Goal: Transaction & Acquisition: Obtain resource

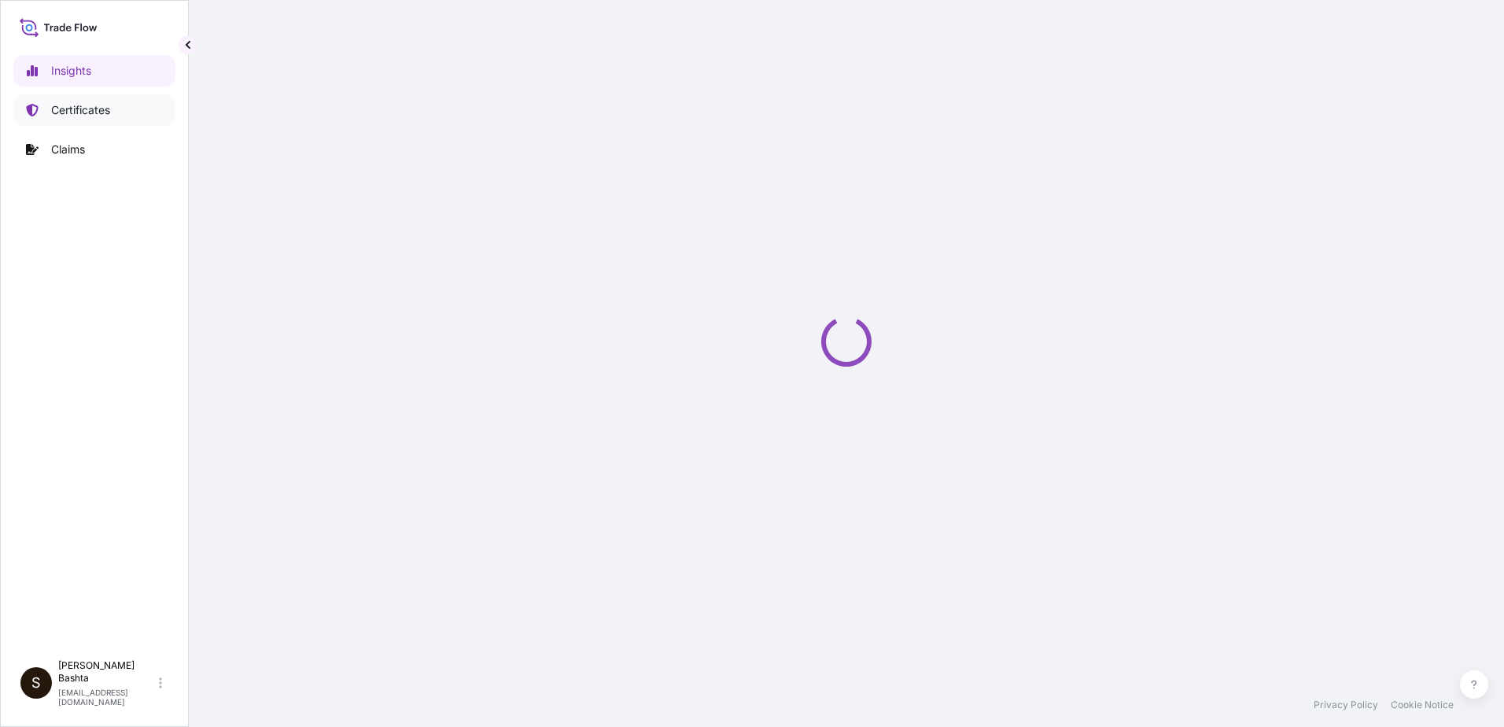
click at [108, 117] on p "Certificates" at bounding box center [80, 110] width 59 height 16
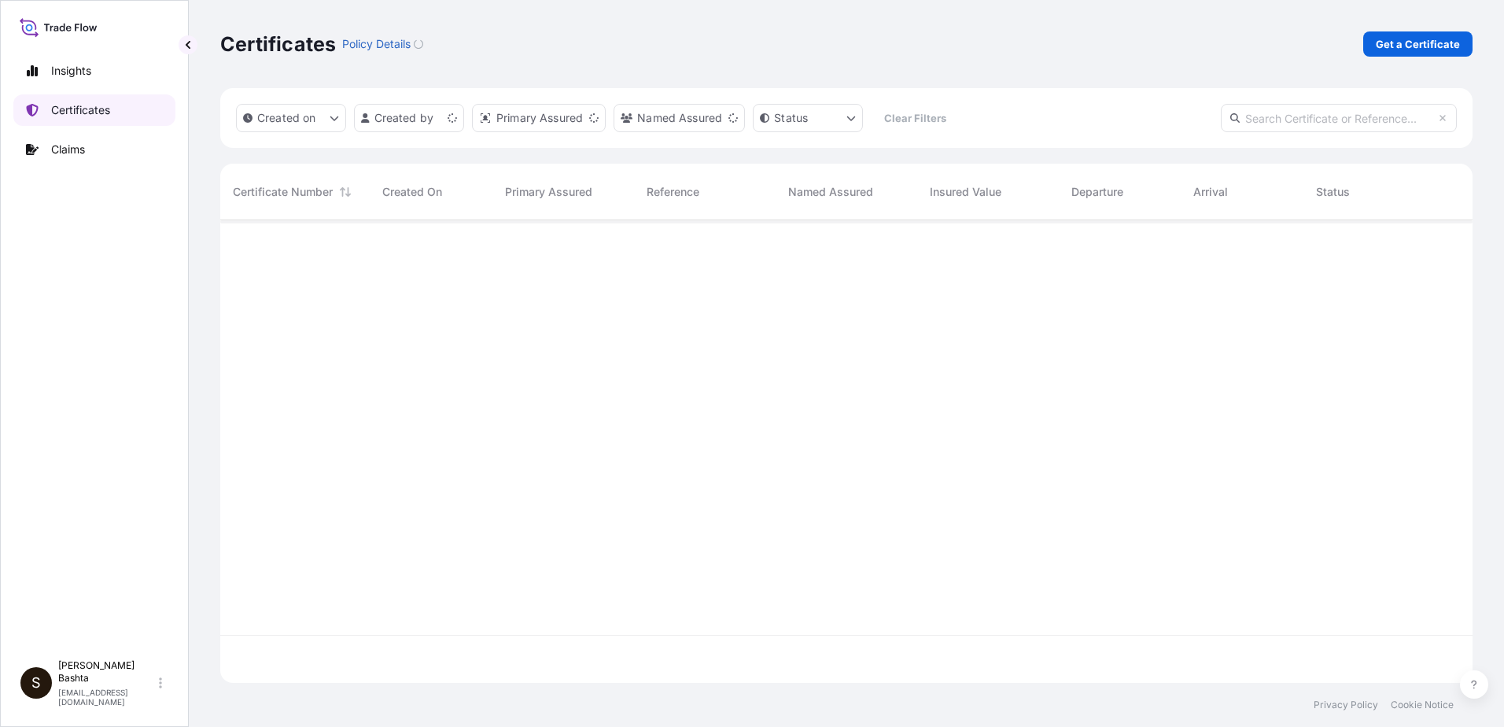
scroll to position [459, 1241]
click at [1437, 41] on p "Get a Certificate" at bounding box center [1418, 44] width 84 height 16
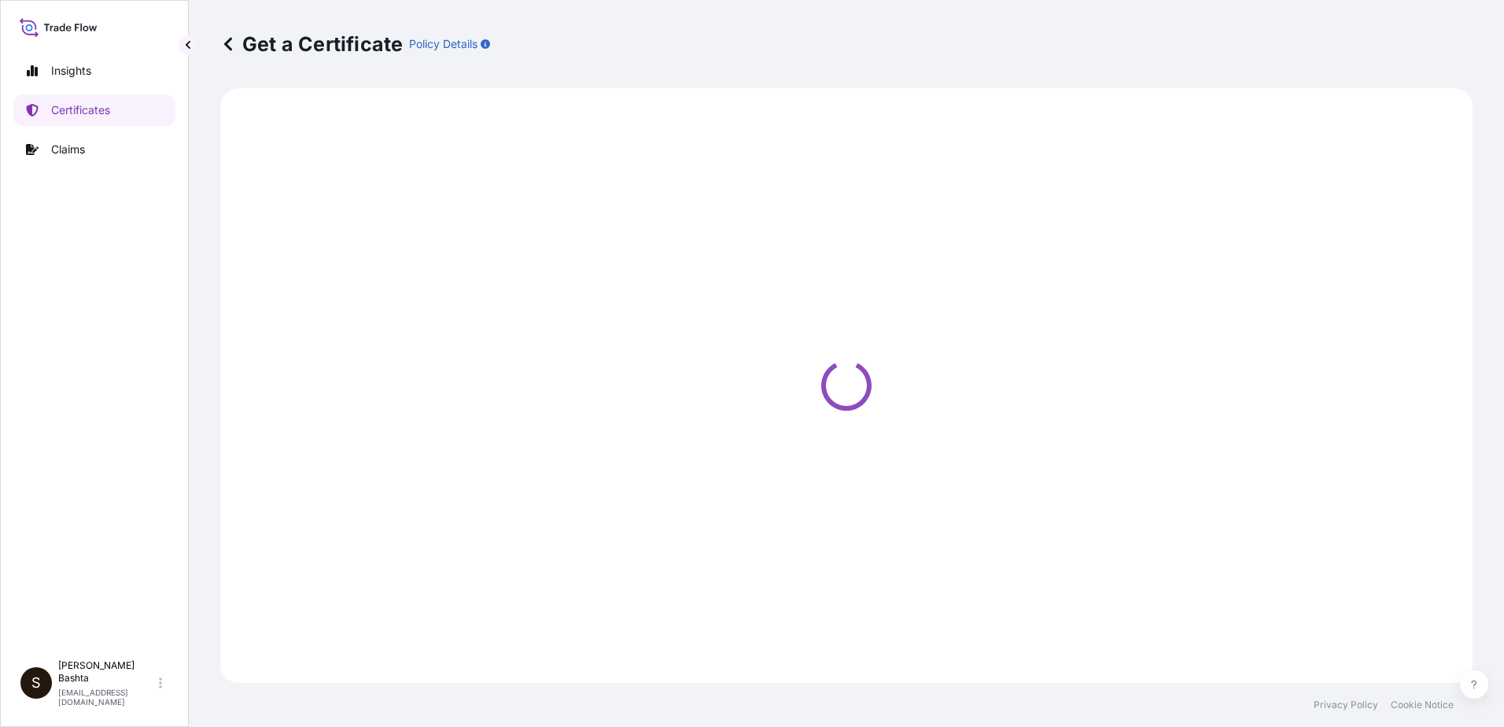
select select "Barge"
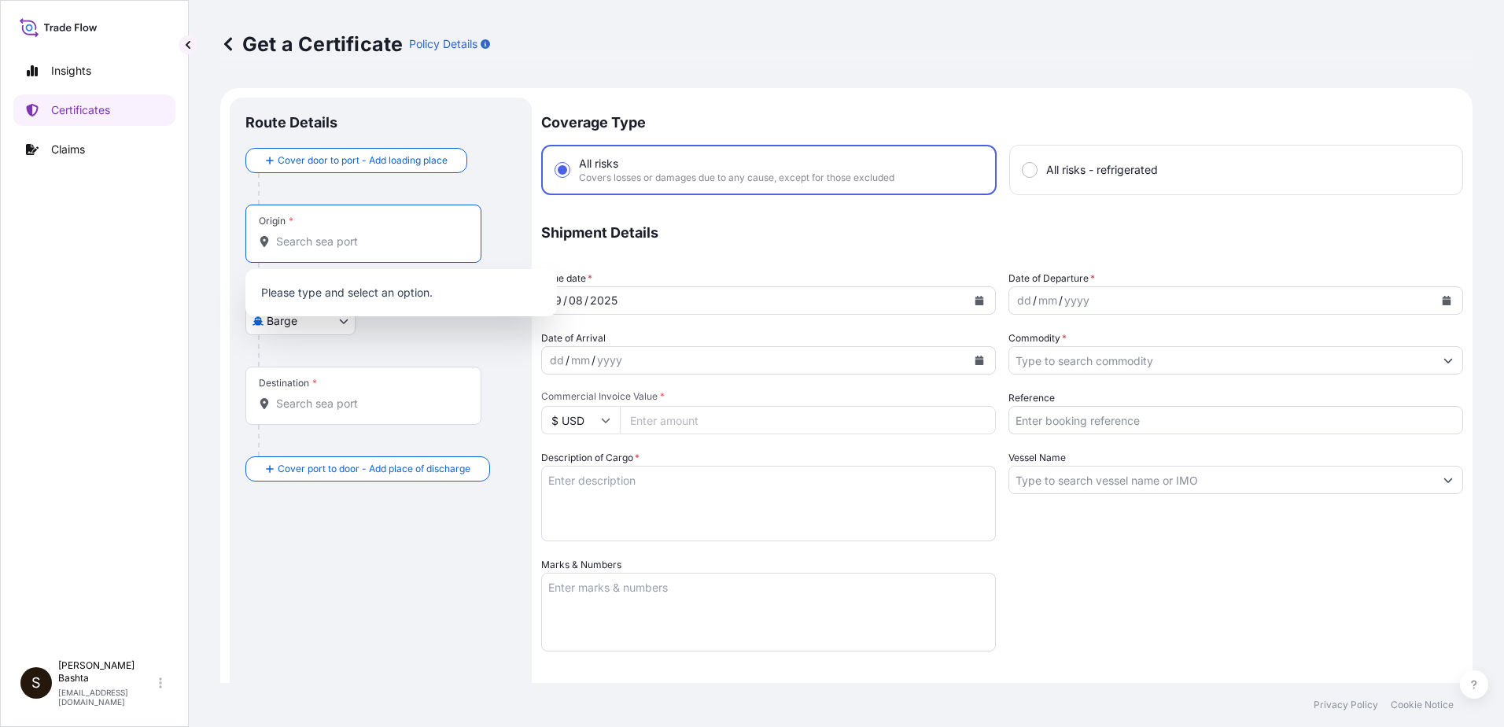
click at [307, 234] on input "Origin *" at bounding box center [369, 242] width 186 height 16
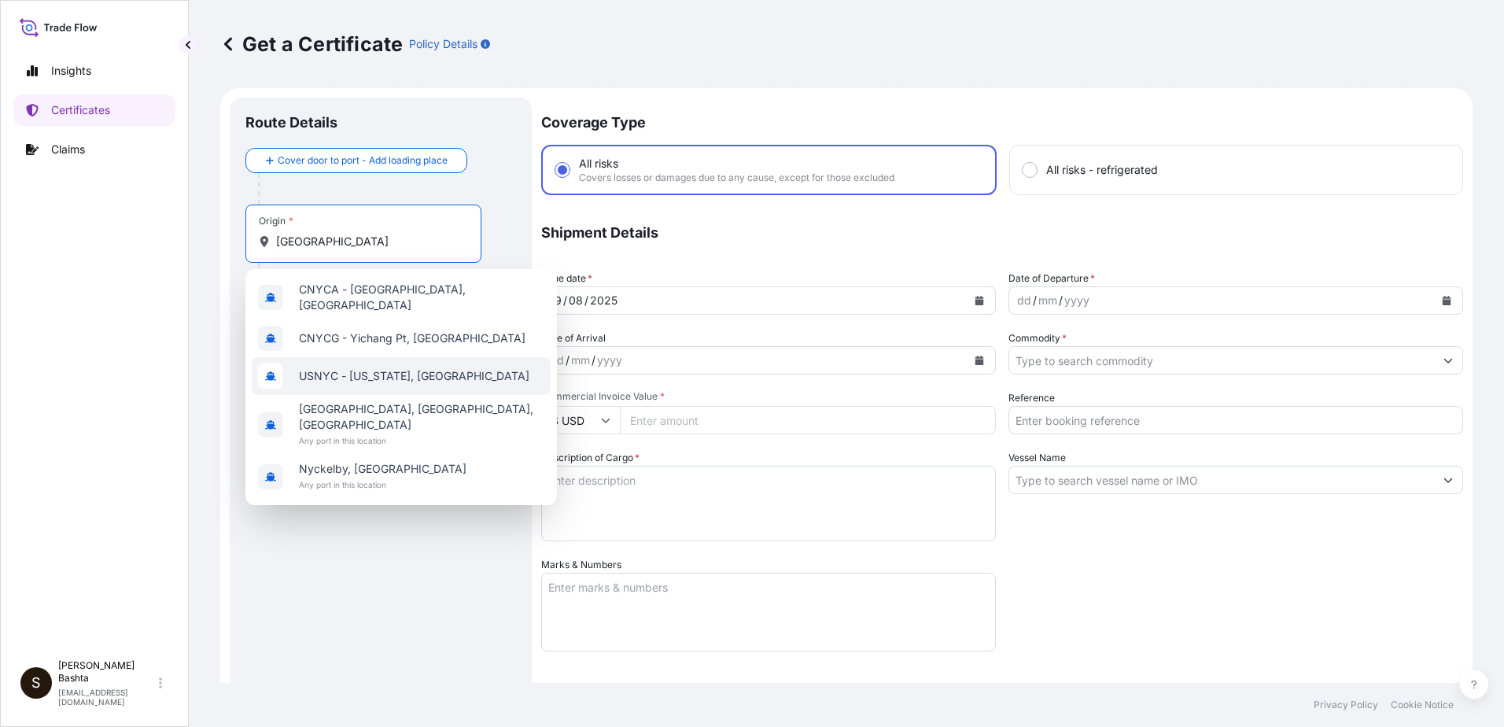
click at [379, 361] on div "USNYC - [US_STATE], [GEOGRAPHIC_DATA]" at bounding box center [401, 376] width 299 height 38
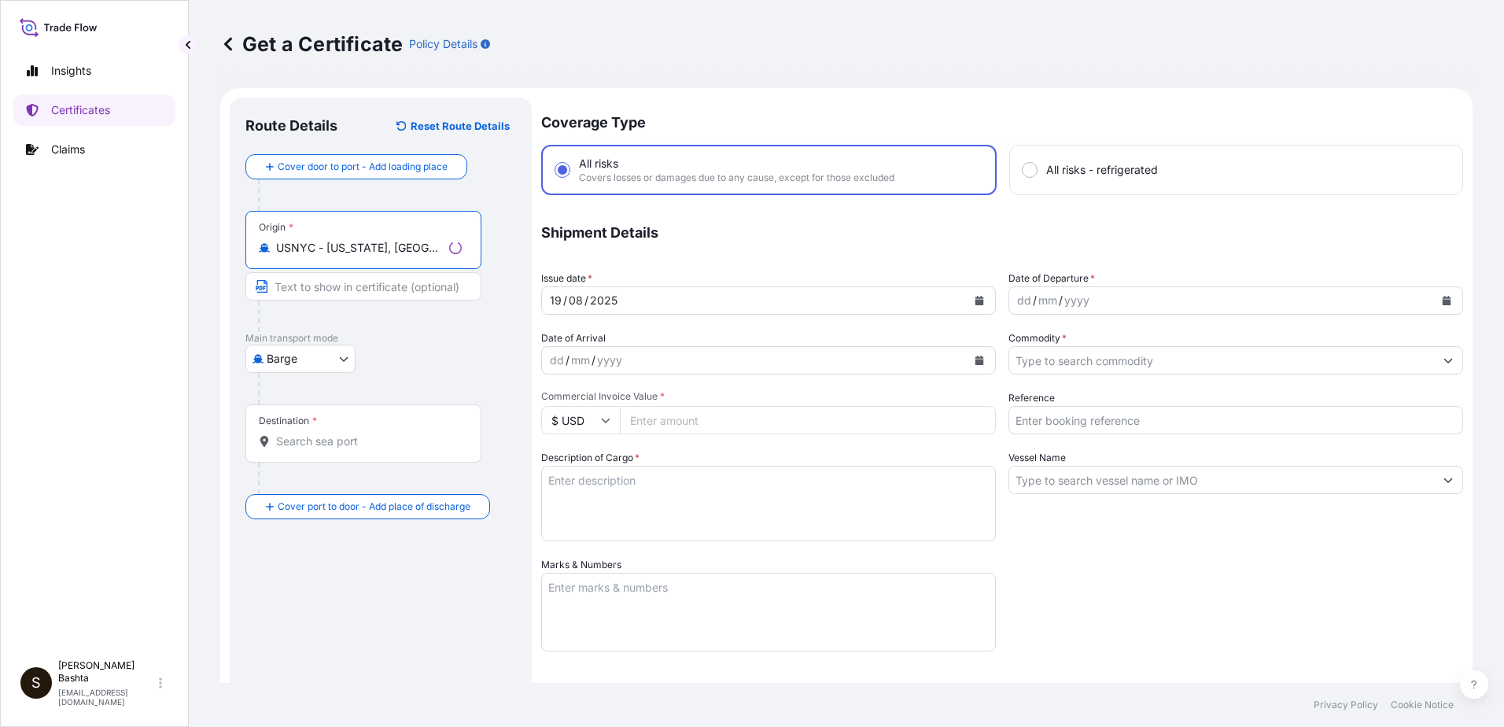
type input "USNYC - [US_STATE], [GEOGRAPHIC_DATA]"
click at [337, 359] on body "5 options available. 1 option available. 0 options available. 5 options availab…" at bounding box center [752, 363] width 1504 height 727
click at [315, 394] on div "Air" at bounding box center [302, 399] width 100 height 28
select select "Air"
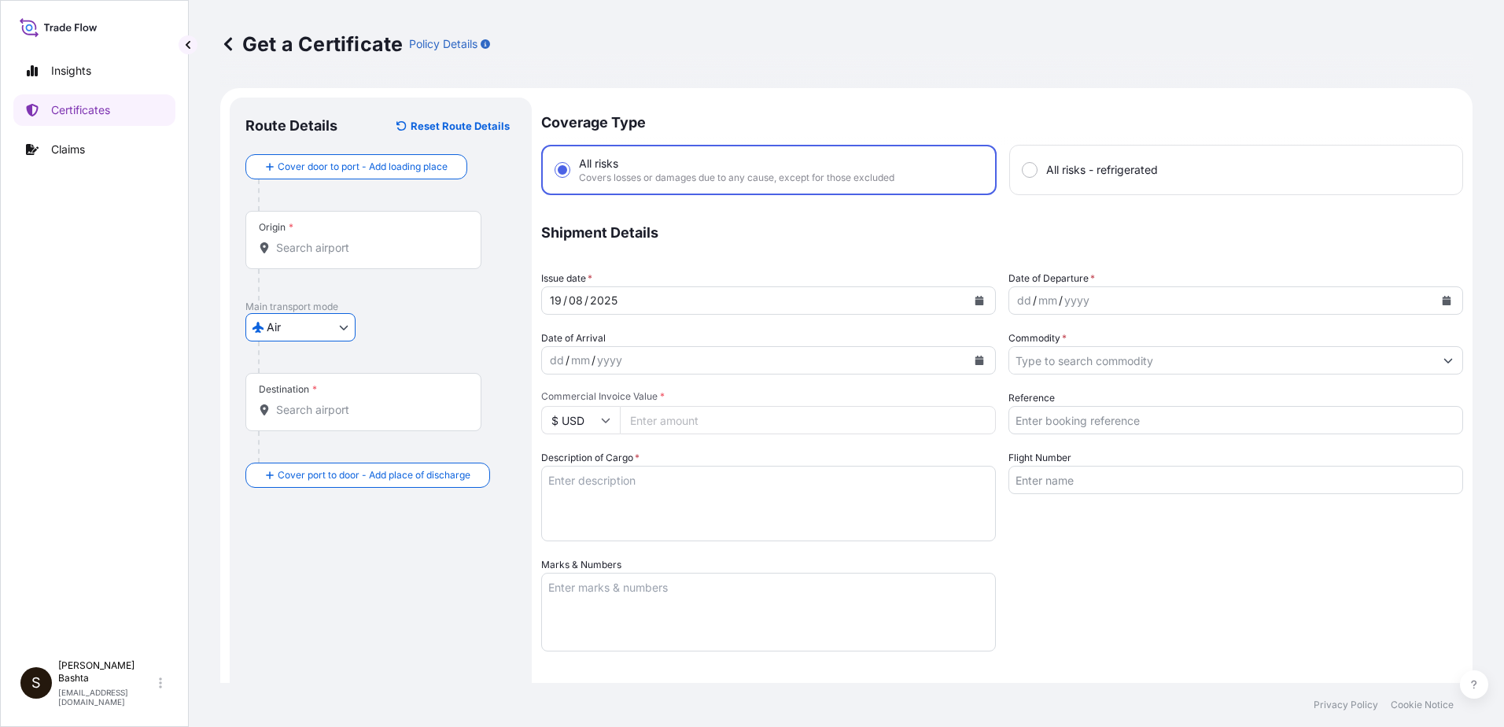
drag, startPoint x: 295, startPoint y: 416, endPoint x: 295, endPoint y: 426, distance: 9.4
click at [295, 426] on div "Destination *" at bounding box center [363, 402] width 236 height 58
click at [295, 418] on input "Destination *" at bounding box center [369, 410] width 186 height 16
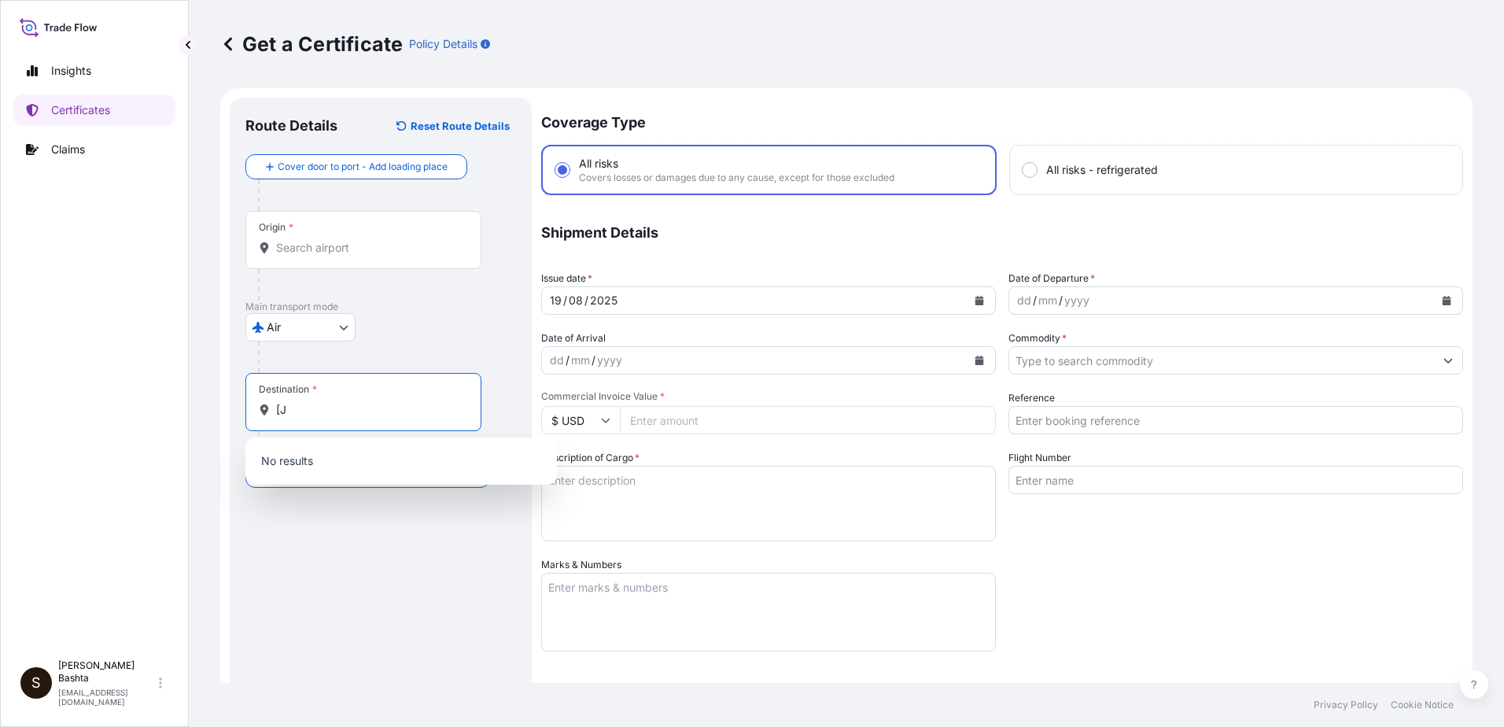
type input "["
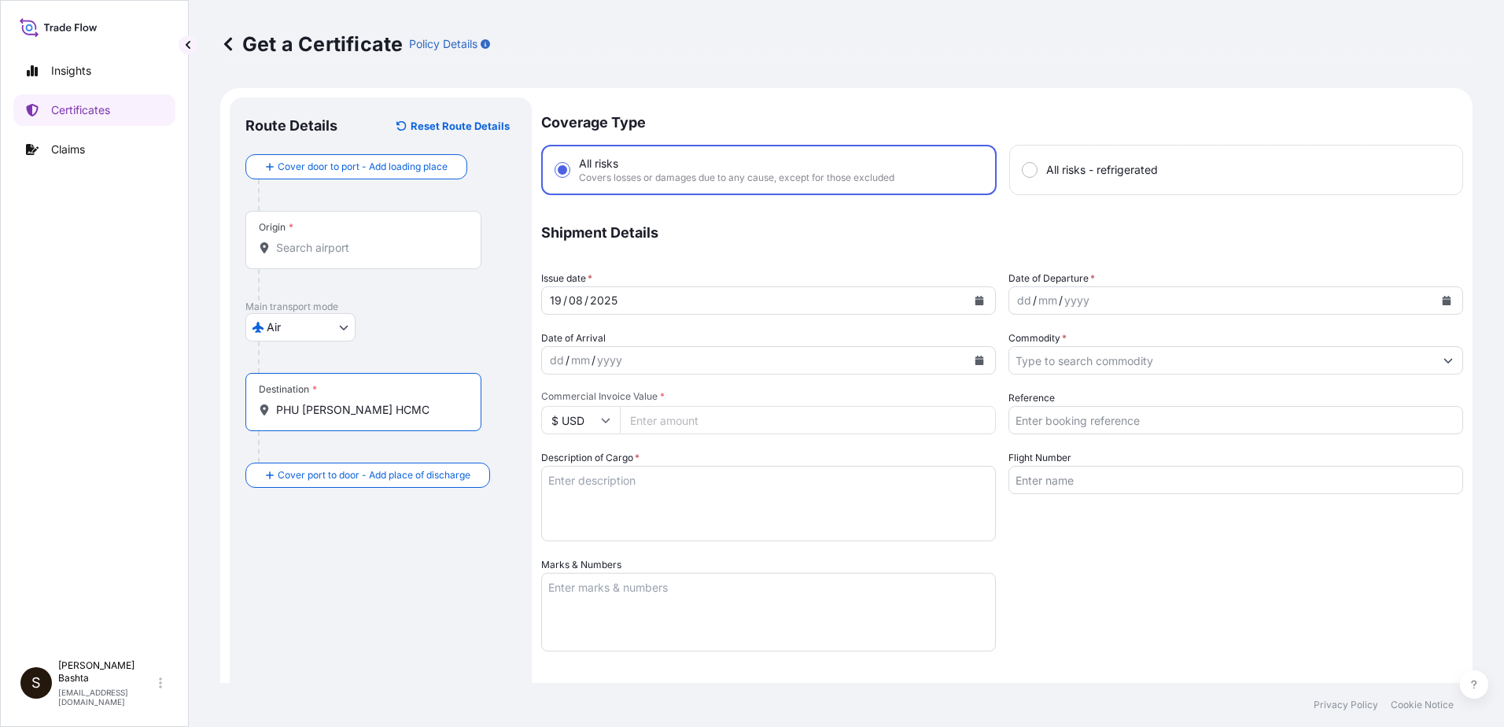
type input "PHU [PERSON_NAME] HCMC"
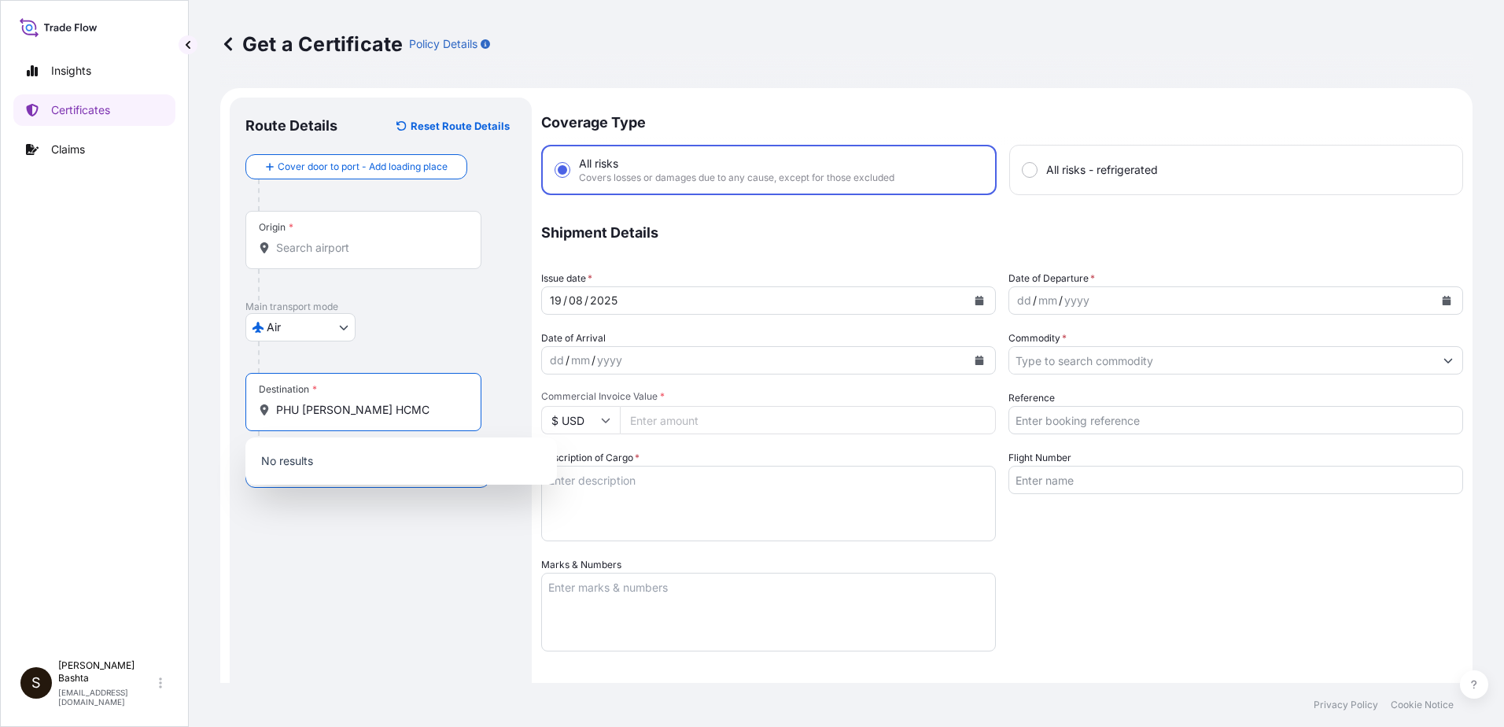
drag, startPoint x: 448, startPoint y: 405, endPoint x: 260, endPoint y: 404, distance: 187.2
click at [260, 404] on div "PHU [PERSON_NAME] HCMC" at bounding box center [363, 410] width 209 height 16
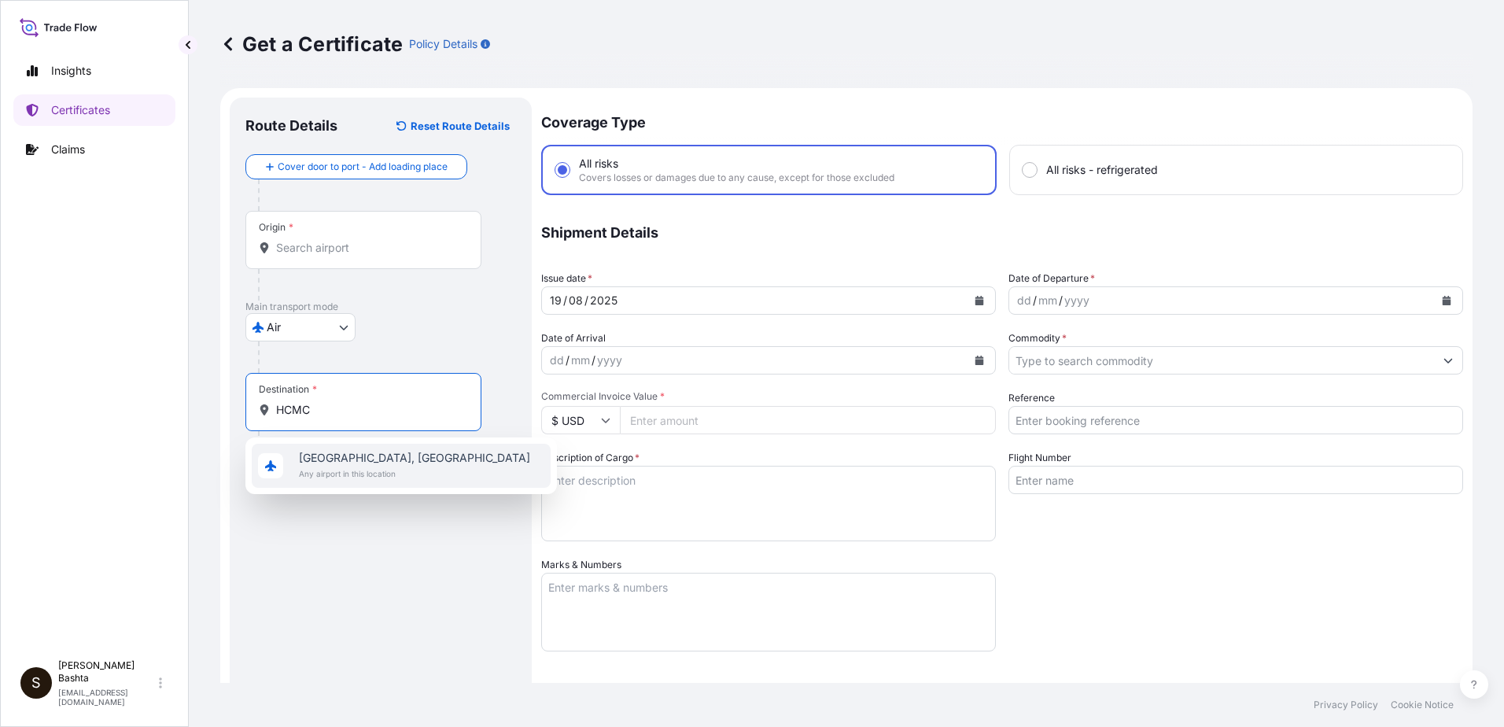
click at [342, 458] on span "[GEOGRAPHIC_DATA], [GEOGRAPHIC_DATA]" at bounding box center [414, 458] width 231 height 16
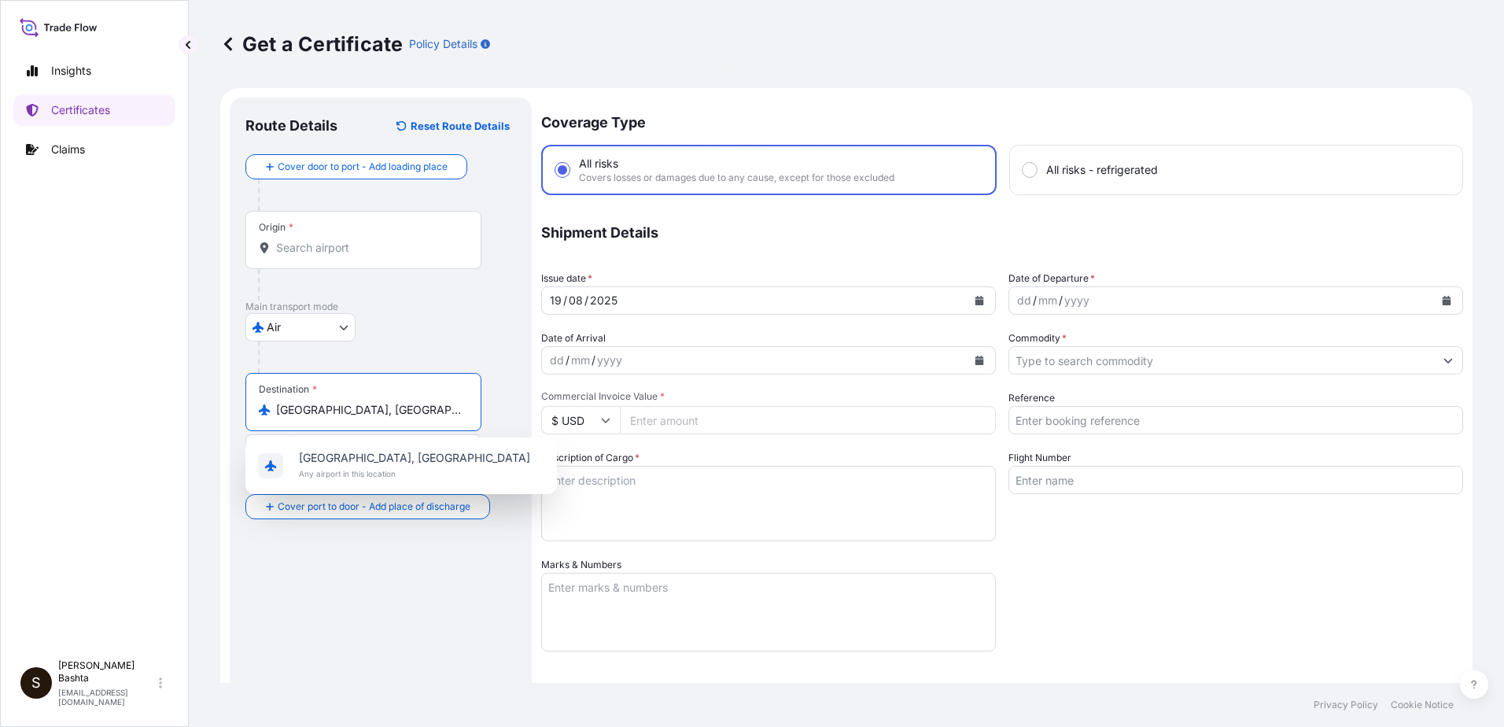
type input "[GEOGRAPHIC_DATA], [GEOGRAPHIC_DATA]"
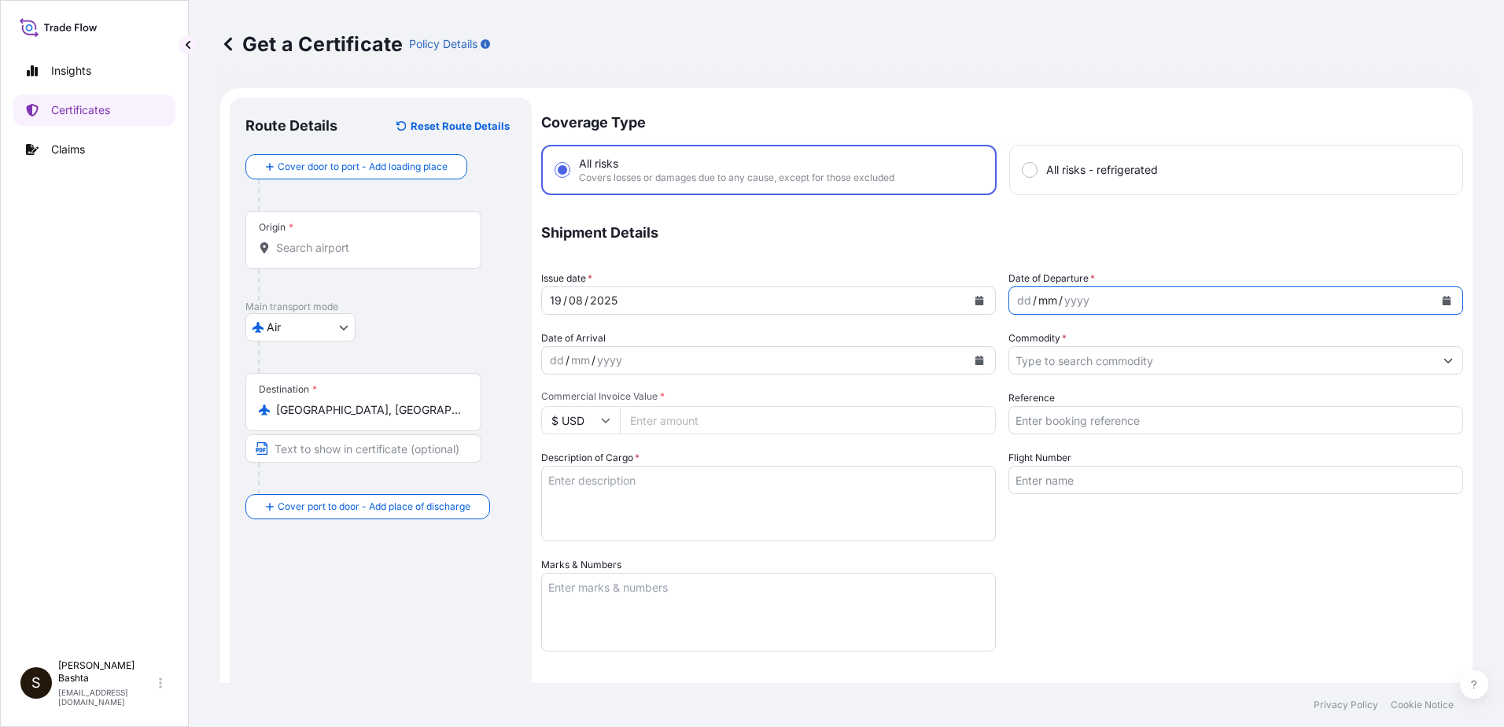
click at [1037, 302] on div "mm" at bounding box center [1048, 300] width 22 height 19
click at [1021, 295] on div "dd" at bounding box center [1024, 300] width 17 height 19
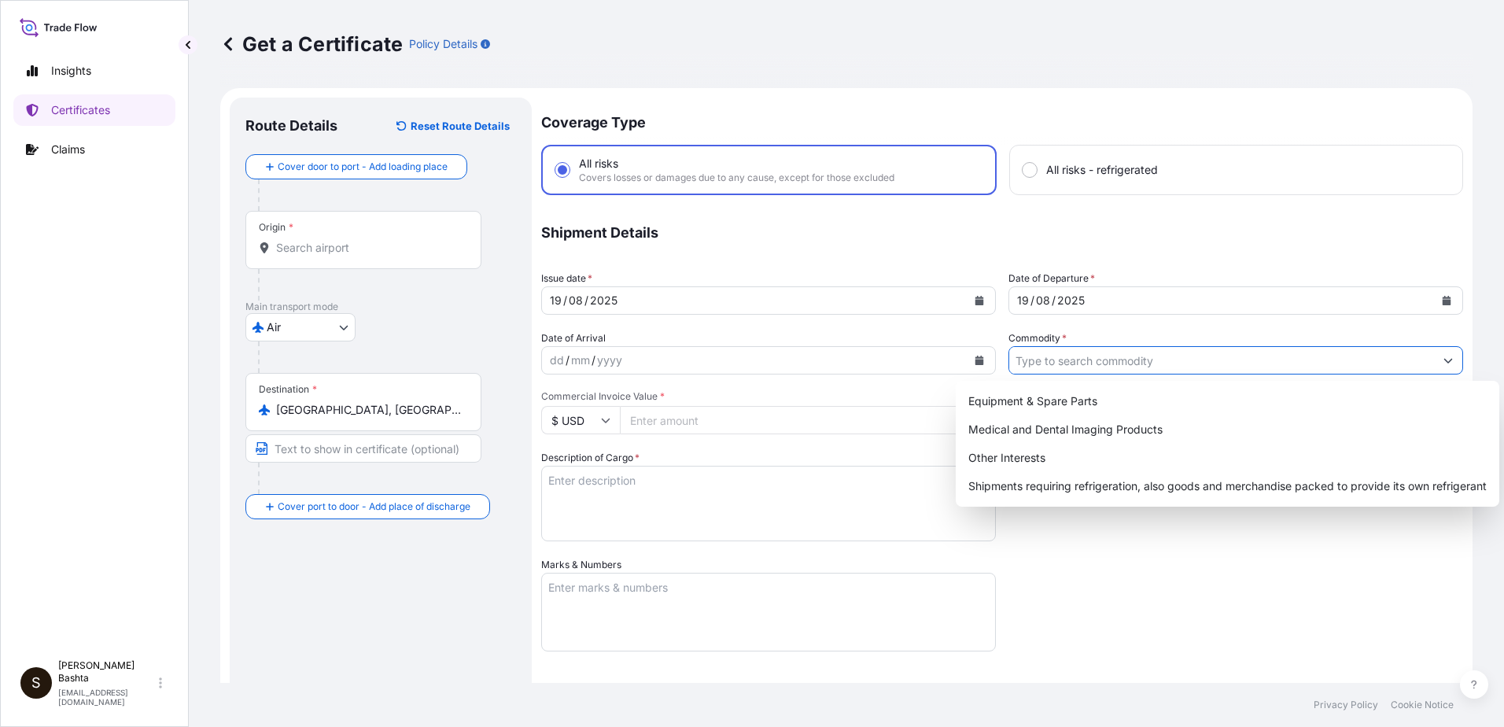
click at [1444, 362] on icon "Show suggestions" at bounding box center [1448, 361] width 9 height 5
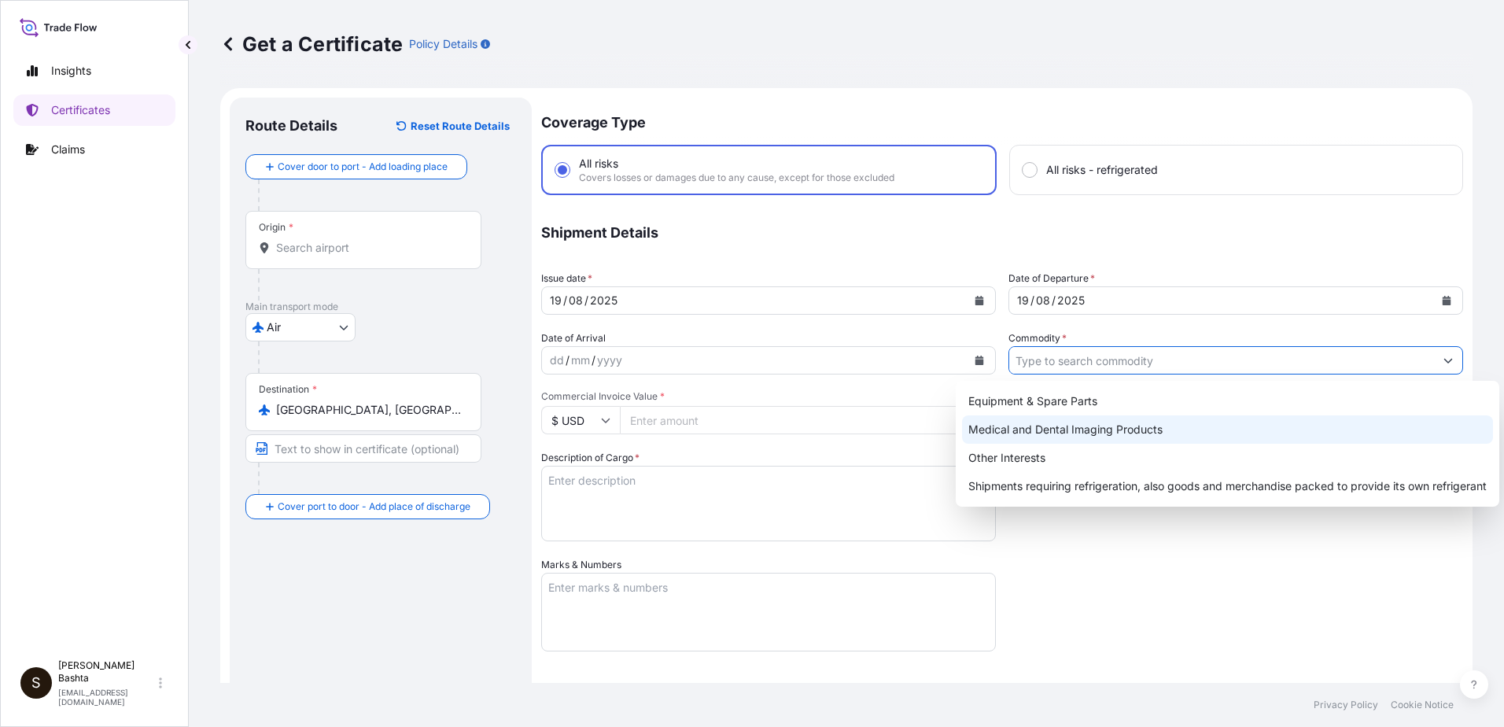
click at [1106, 426] on div "Medical and Dental Imaging Products" at bounding box center [1227, 429] width 531 height 28
type input "Medical and Dental Imaging Products"
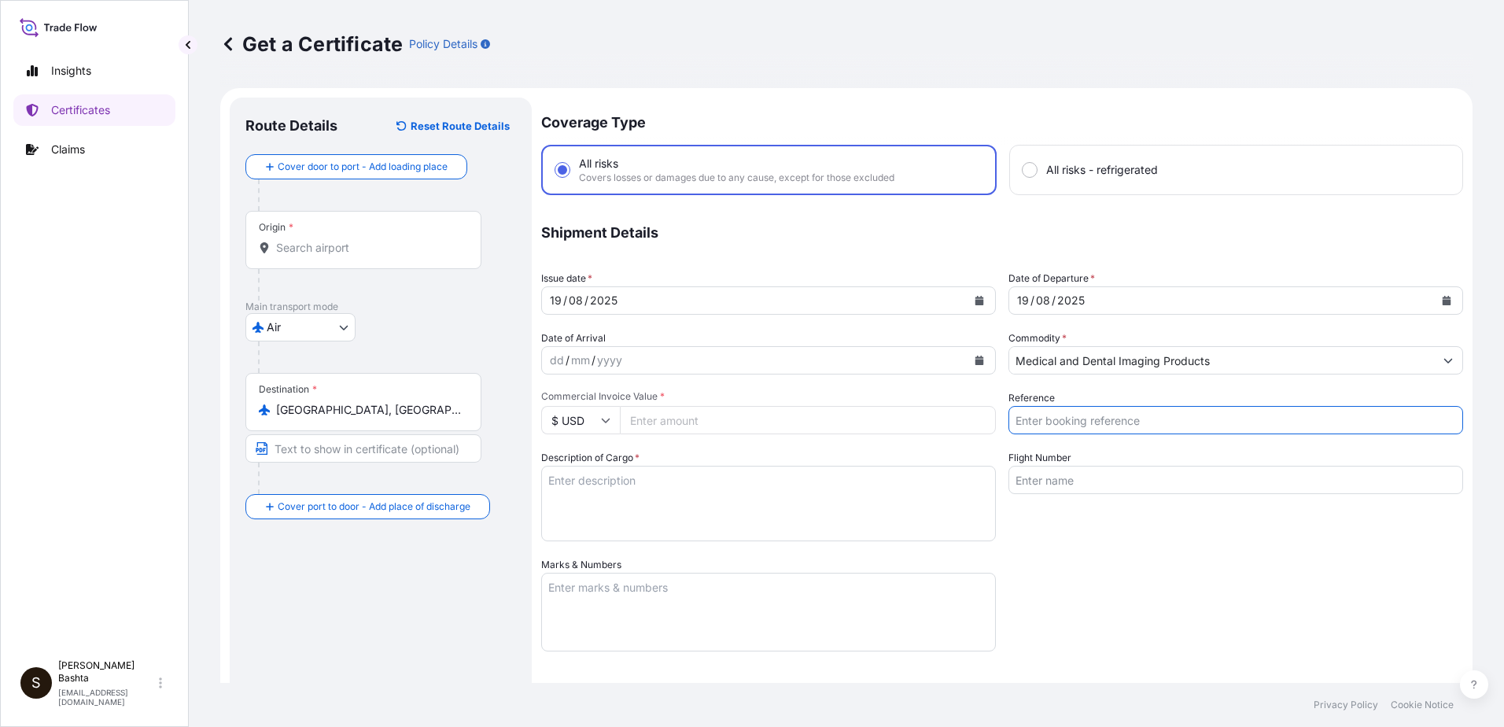
click at [1066, 418] on input "Reference" at bounding box center [1236, 420] width 455 height 28
type input "21244003"
click at [706, 422] on input "Commercial Invoice Value *" at bounding box center [808, 420] width 376 height 28
type input "2100.00"
click at [668, 487] on textarea "Description of Cargo *" at bounding box center [768, 504] width 455 height 76
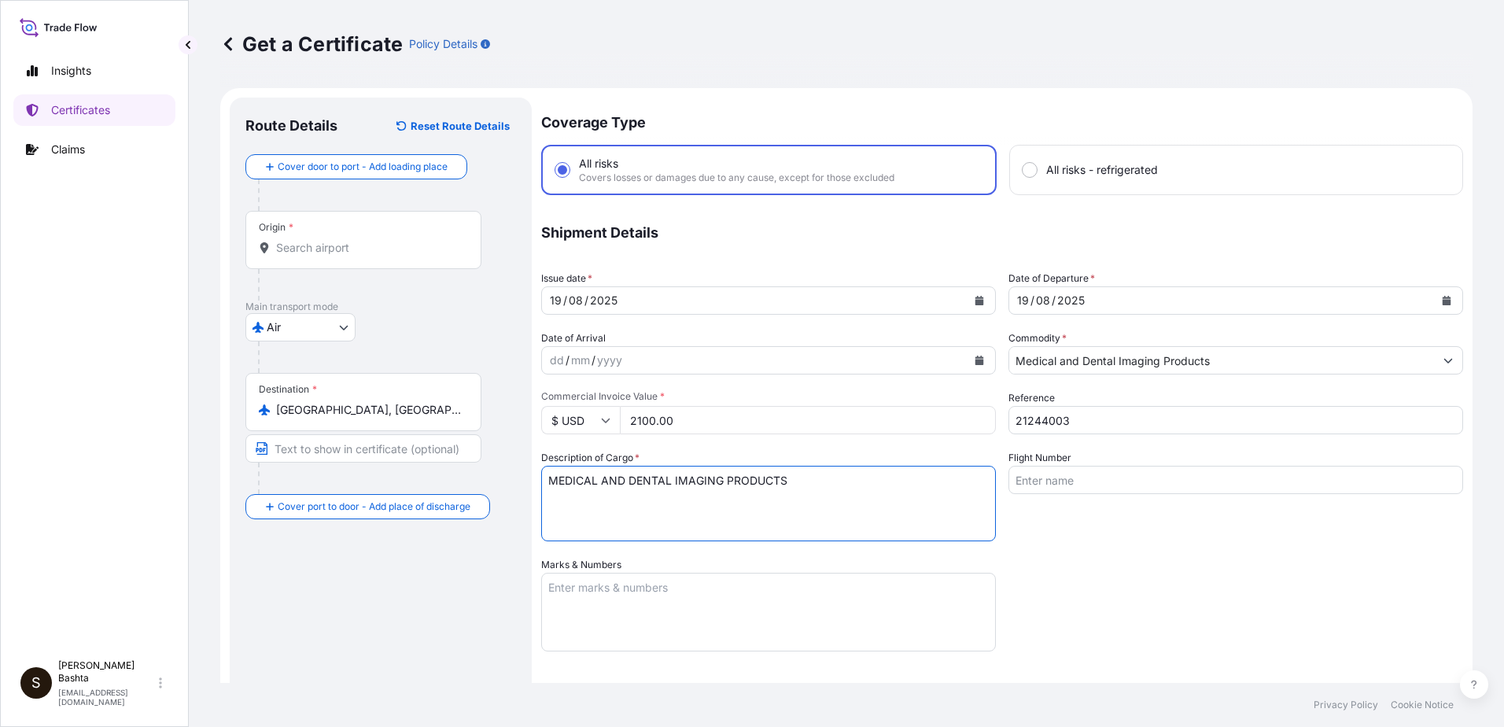
type textarea "MEDICAL AND DENTAL IMAGING PRODUCTS"
click at [610, 599] on textarea "Marks & Numbers" at bounding box center [768, 612] width 455 height 79
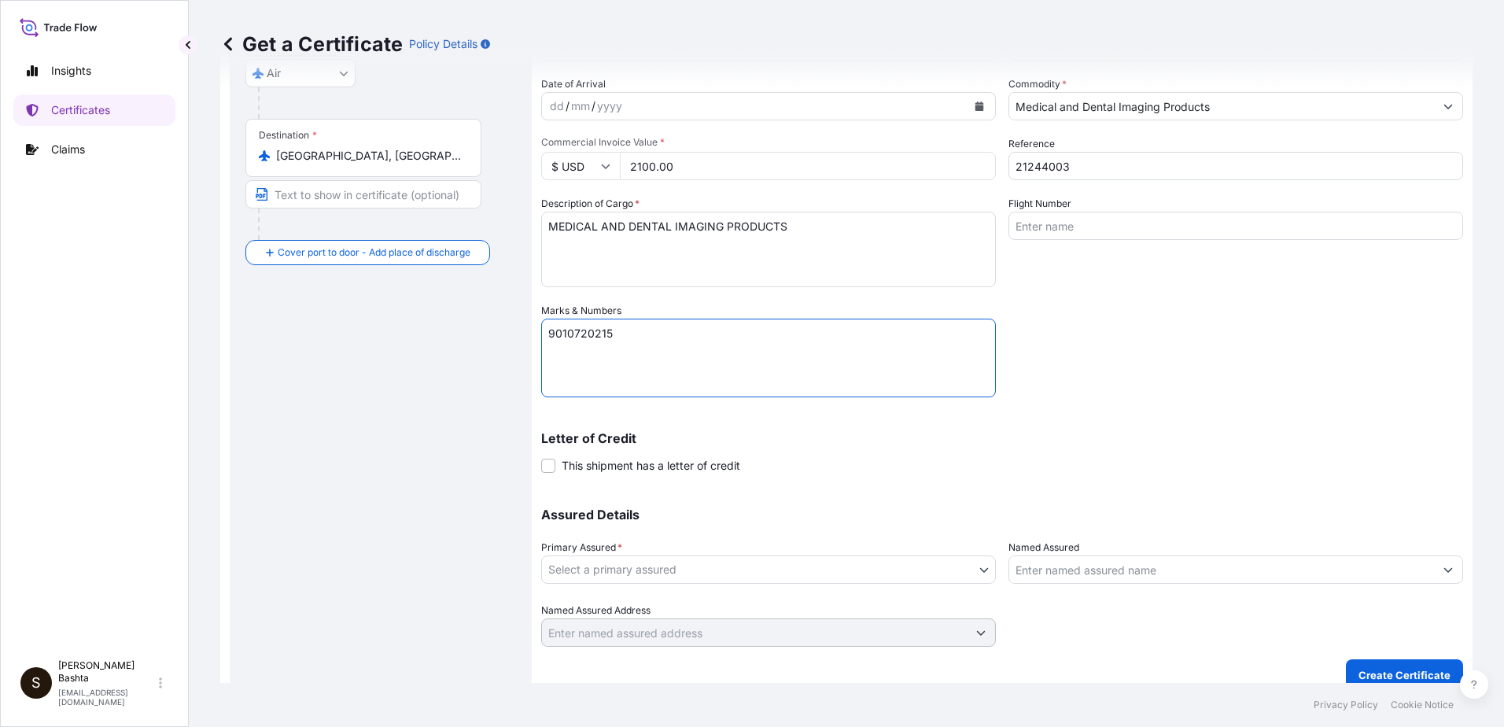
scroll to position [271, 0]
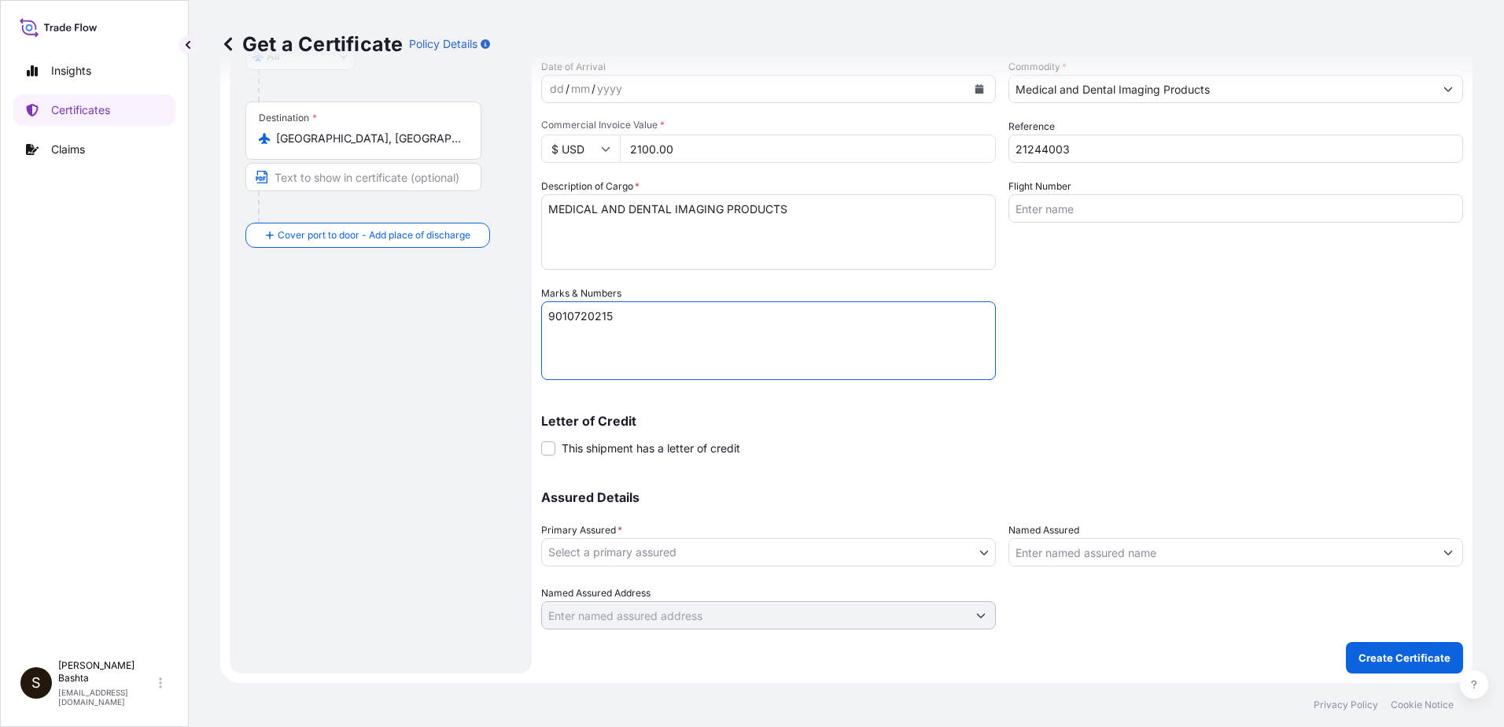
type textarea "9010720215"
click at [981, 550] on body "Insights Certificates Claims S [PERSON_NAME] [PERSON_NAME][EMAIL_ADDRESS][PERSO…" at bounding box center [752, 363] width 1504 height 727
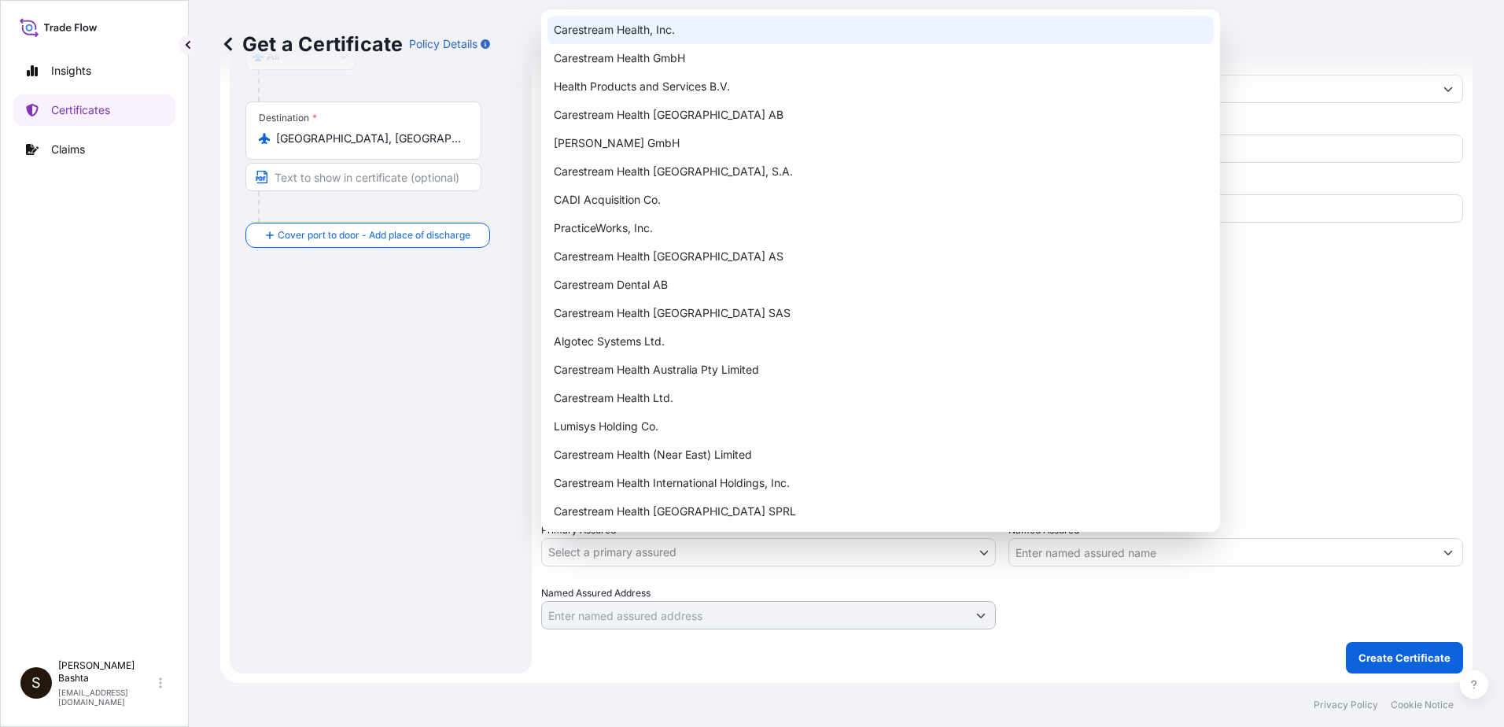
click at [686, 35] on div "Carestream Health, Inc." at bounding box center [881, 30] width 666 height 28
select select "32008"
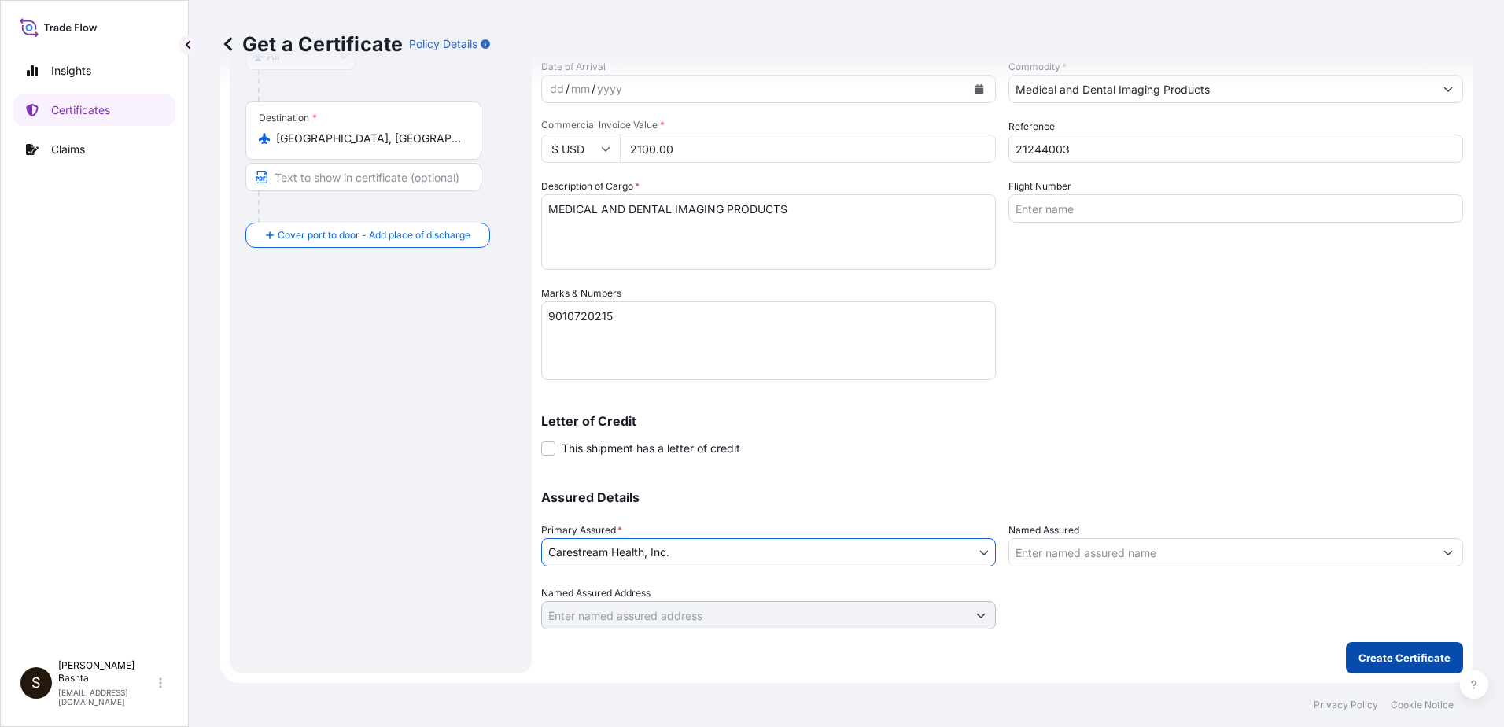
click at [1383, 650] on p "Create Certificate" at bounding box center [1405, 658] width 92 height 16
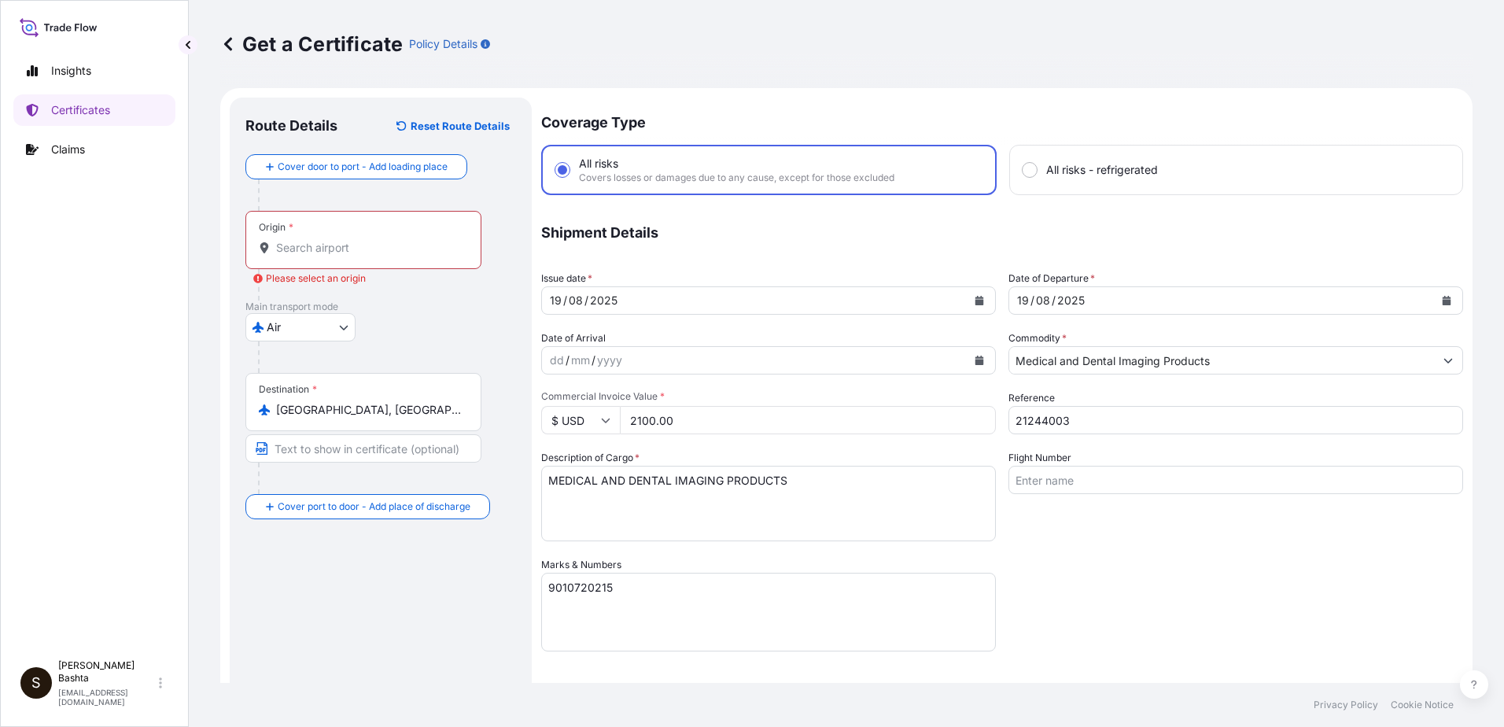
click at [300, 250] on input "Origin * Please select an origin" at bounding box center [369, 248] width 186 height 16
click at [286, 256] on div "Origin *" at bounding box center [363, 240] width 236 height 58
click at [286, 256] on input "Origin * Please select an origin" at bounding box center [369, 248] width 186 height 16
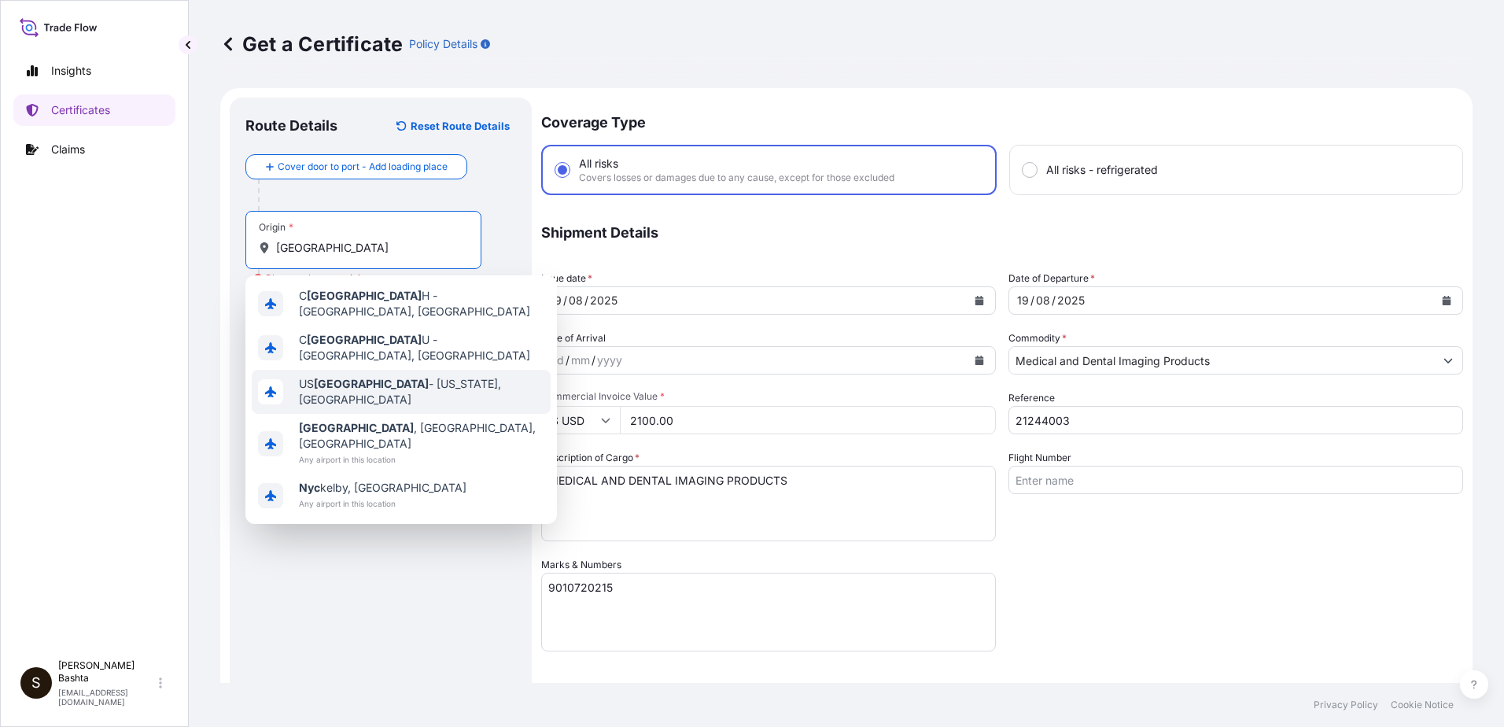
click at [404, 376] on span "US [GEOGRAPHIC_DATA] - [US_STATE], [GEOGRAPHIC_DATA]" at bounding box center [421, 391] width 245 height 31
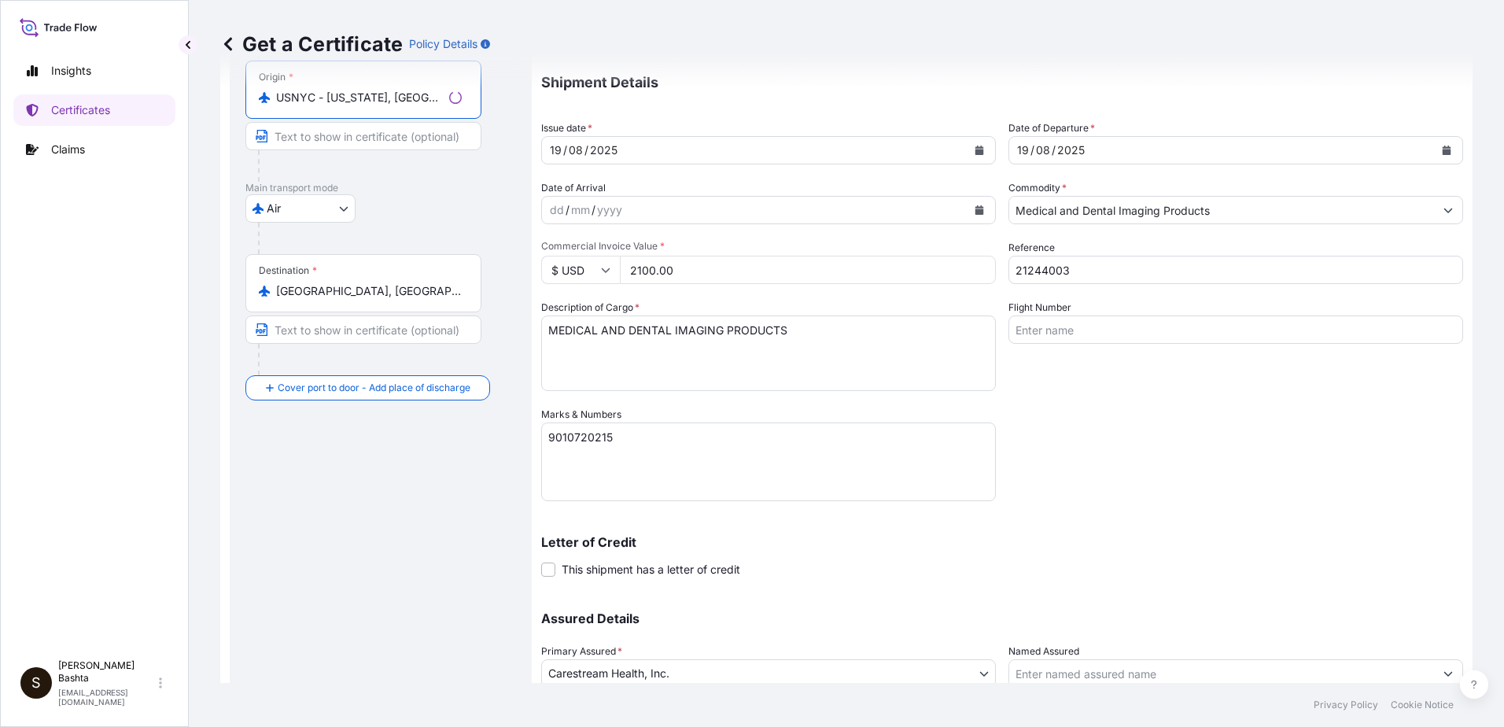
scroll to position [271, 0]
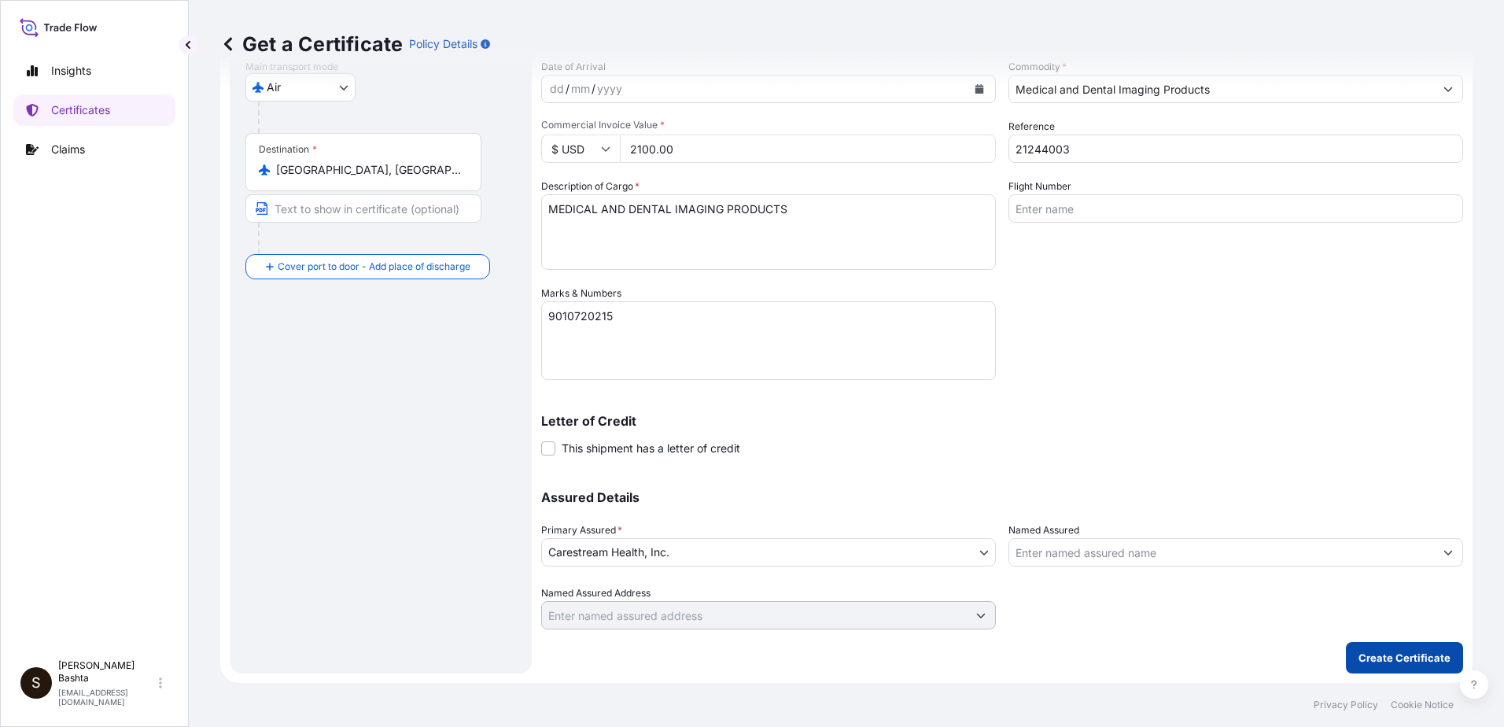
type input "USNYC - [US_STATE], [GEOGRAPHIC_DATA]"
click at [1415, 665] on p "Create Certificate" at bounding box center [1405, 658] width 92 height 16
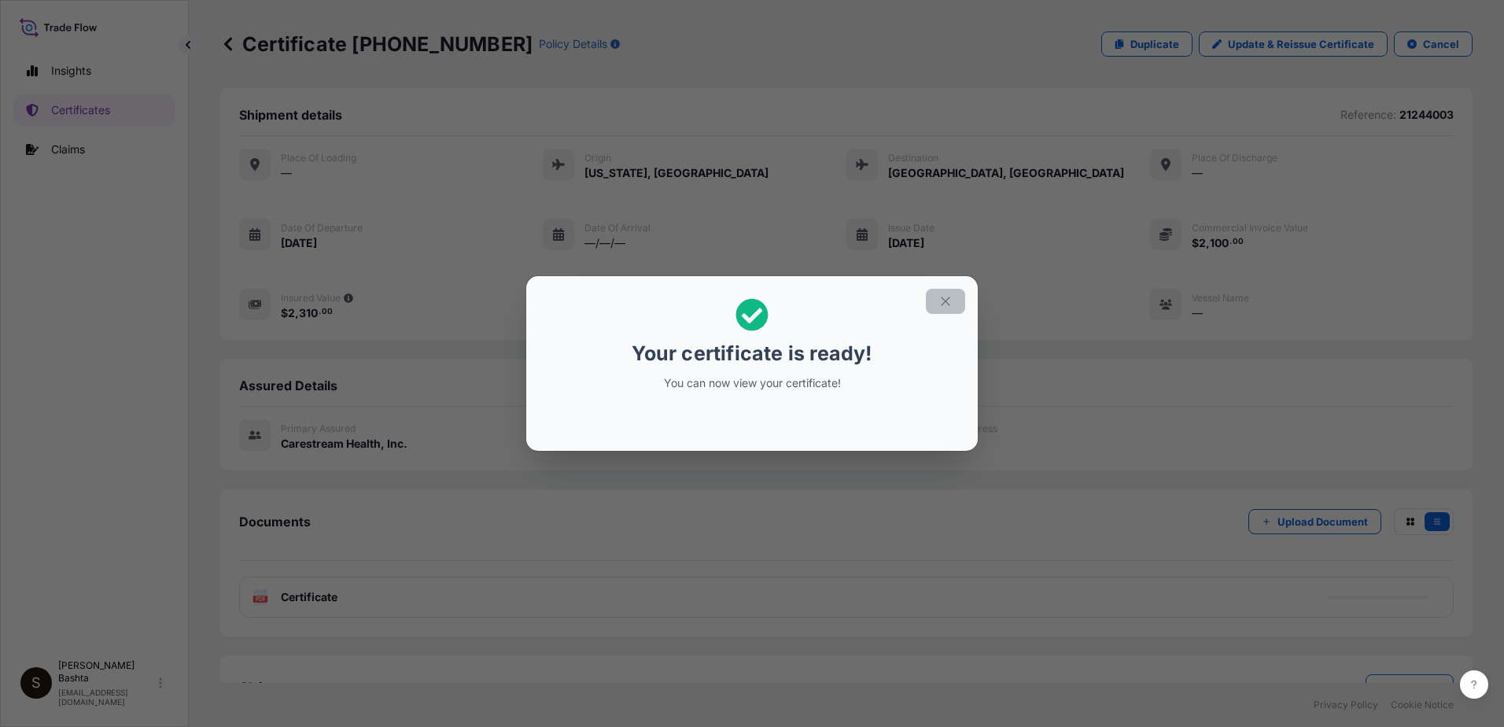
click at [947, 298] on icon "button" at bounding box center [946, 301] width 14 height 14
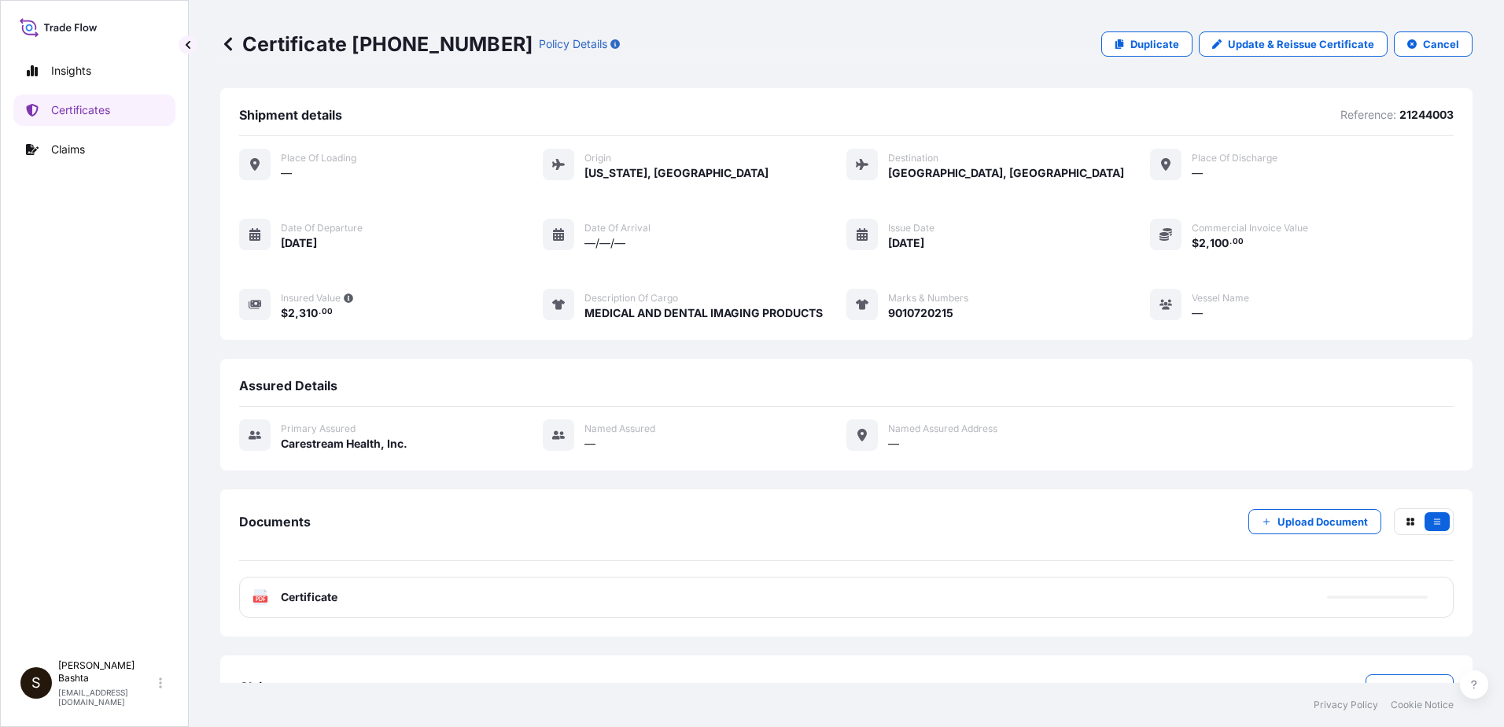
click at [258, 599] on text "PDF" at bounding box center [261, 599] width 10 height 6
click at [259, 596] on text "PDF" at bounding box center [261, 599] width 10 height 6
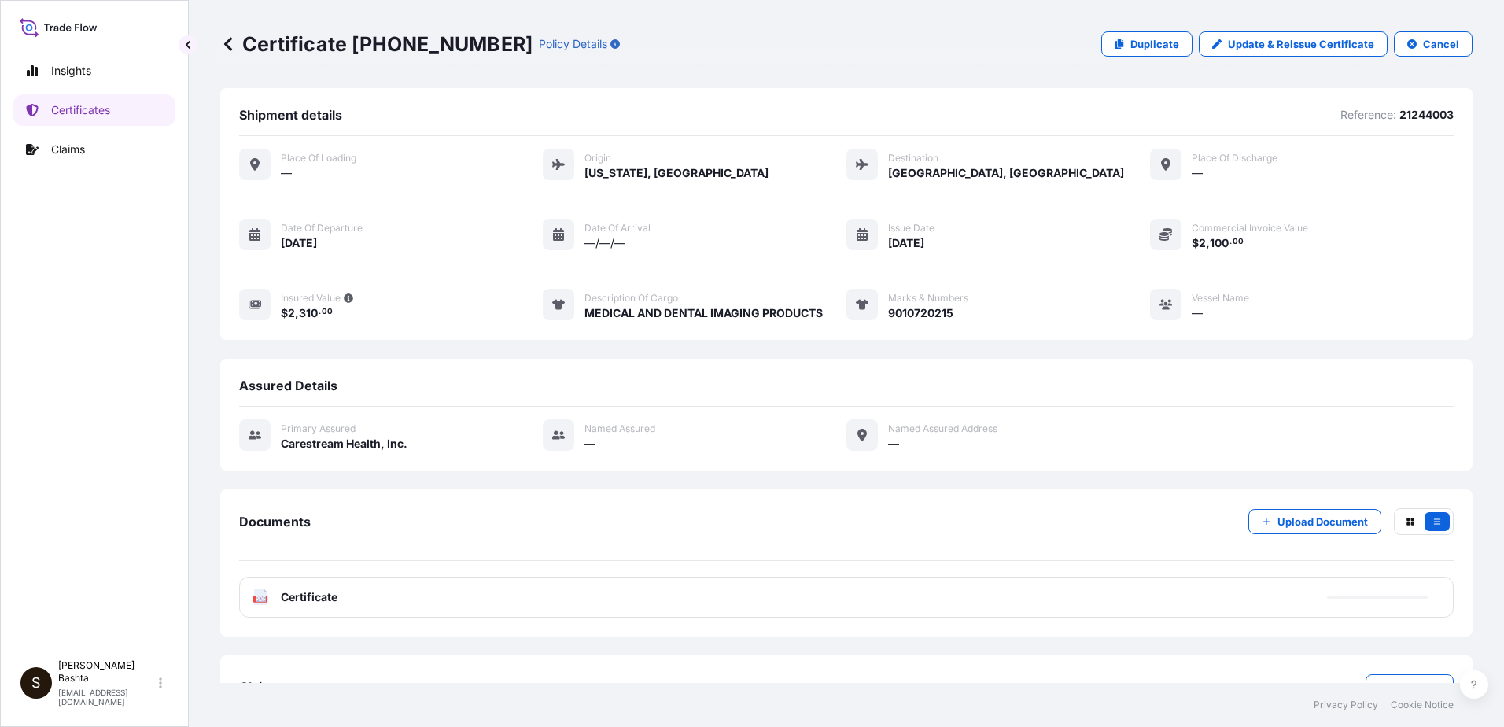
click at [259, 596] on text "PDF" at bounding box center [261, 599] width 10 height 6
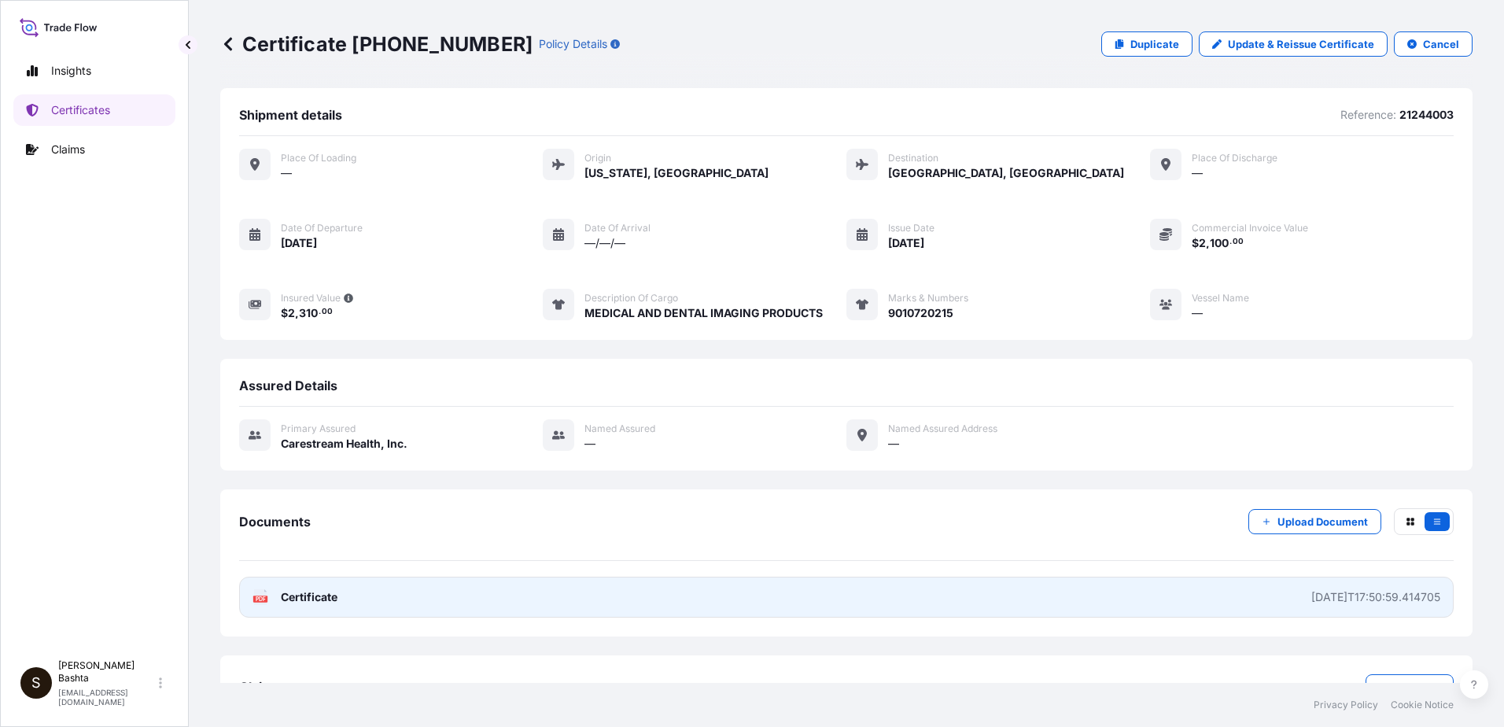
click at [260, 596] on text "PDF" at bounding box center [261, 599] width 10 height 6
